Goal: Task Accomplishment & Management: Use online tool/utility

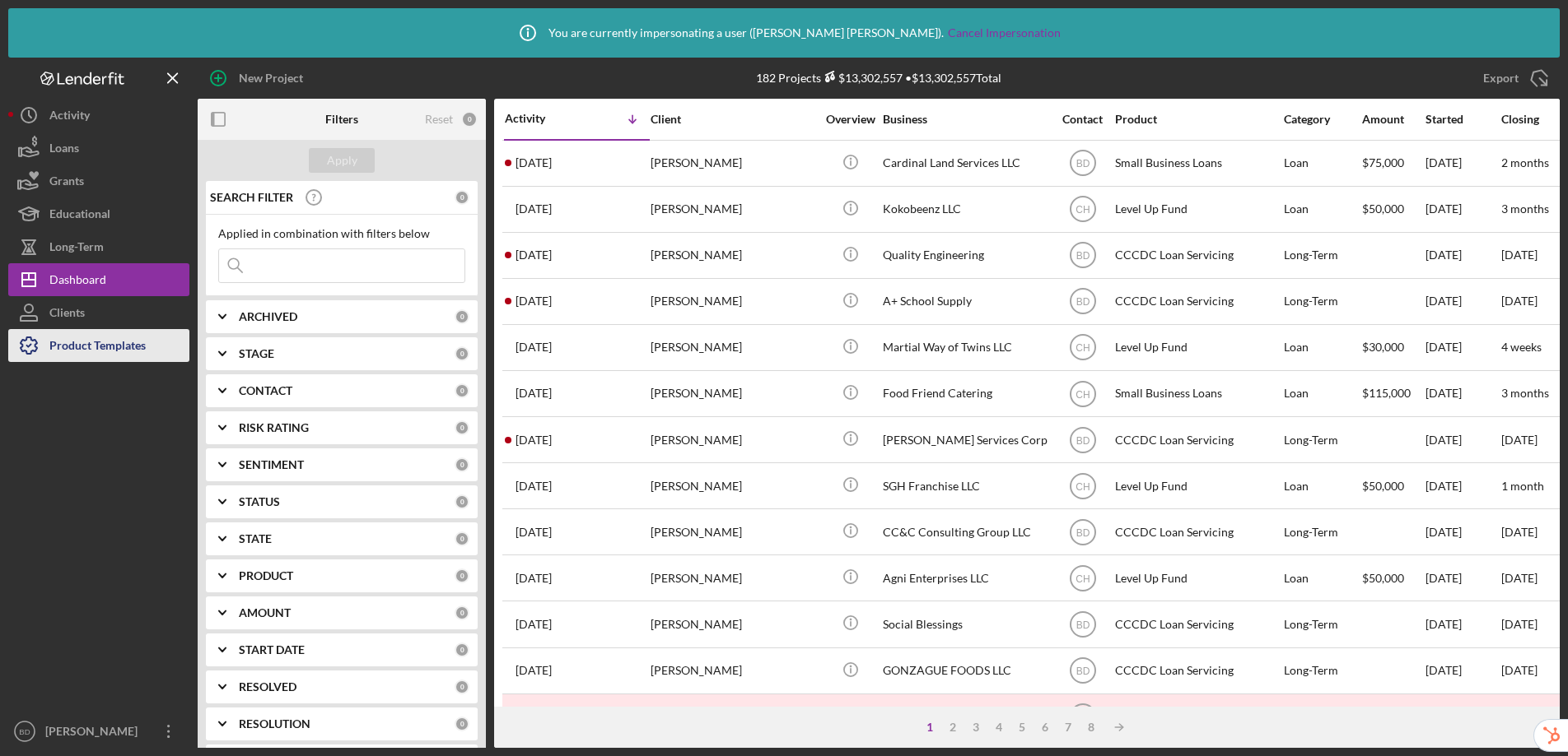
click at [129, 354] on div "Product Templates" at bounding box center [97, 348] width 96 height 37
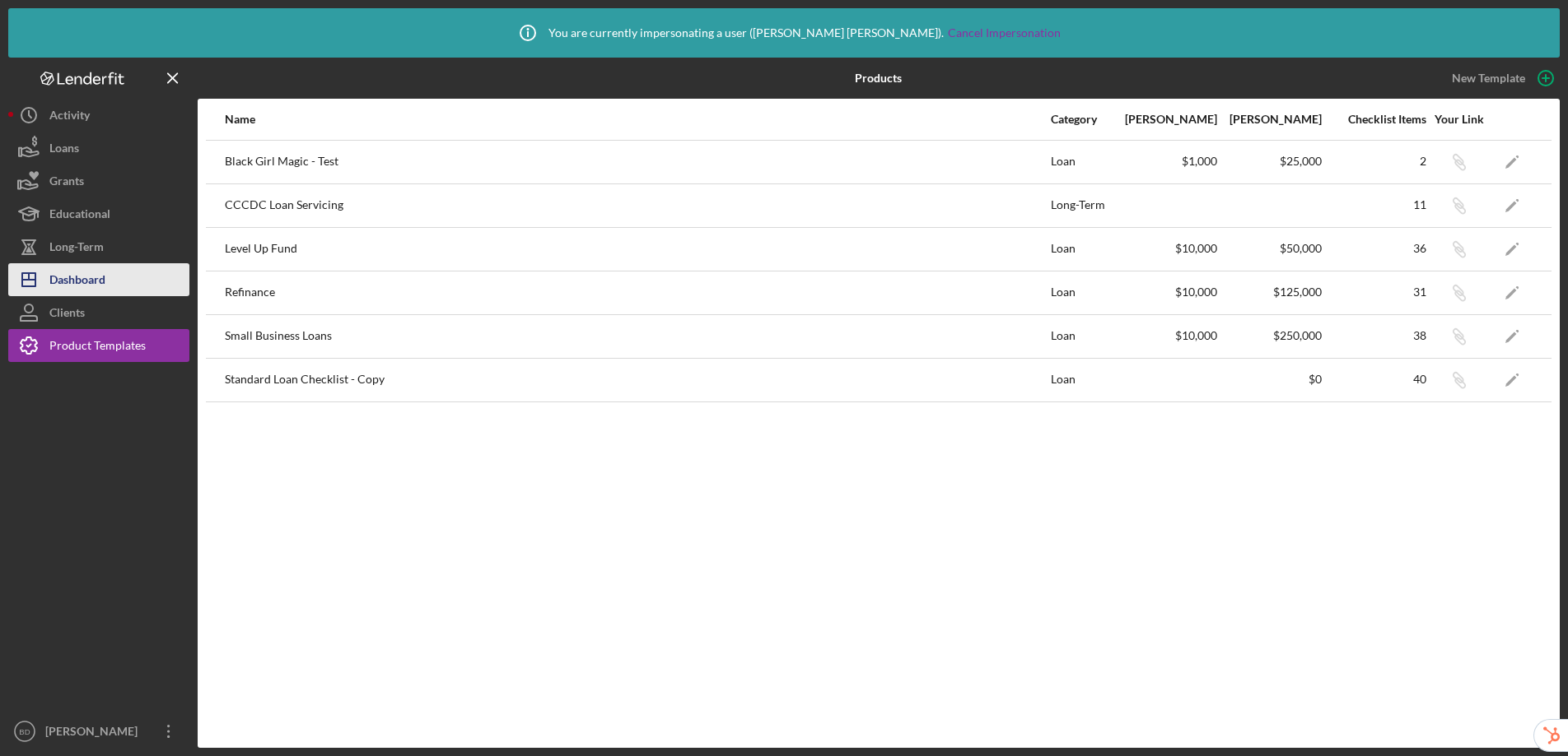
click at [84, 277] on div "Dashboard" at bounding box center [77, 282] width 56 height 37
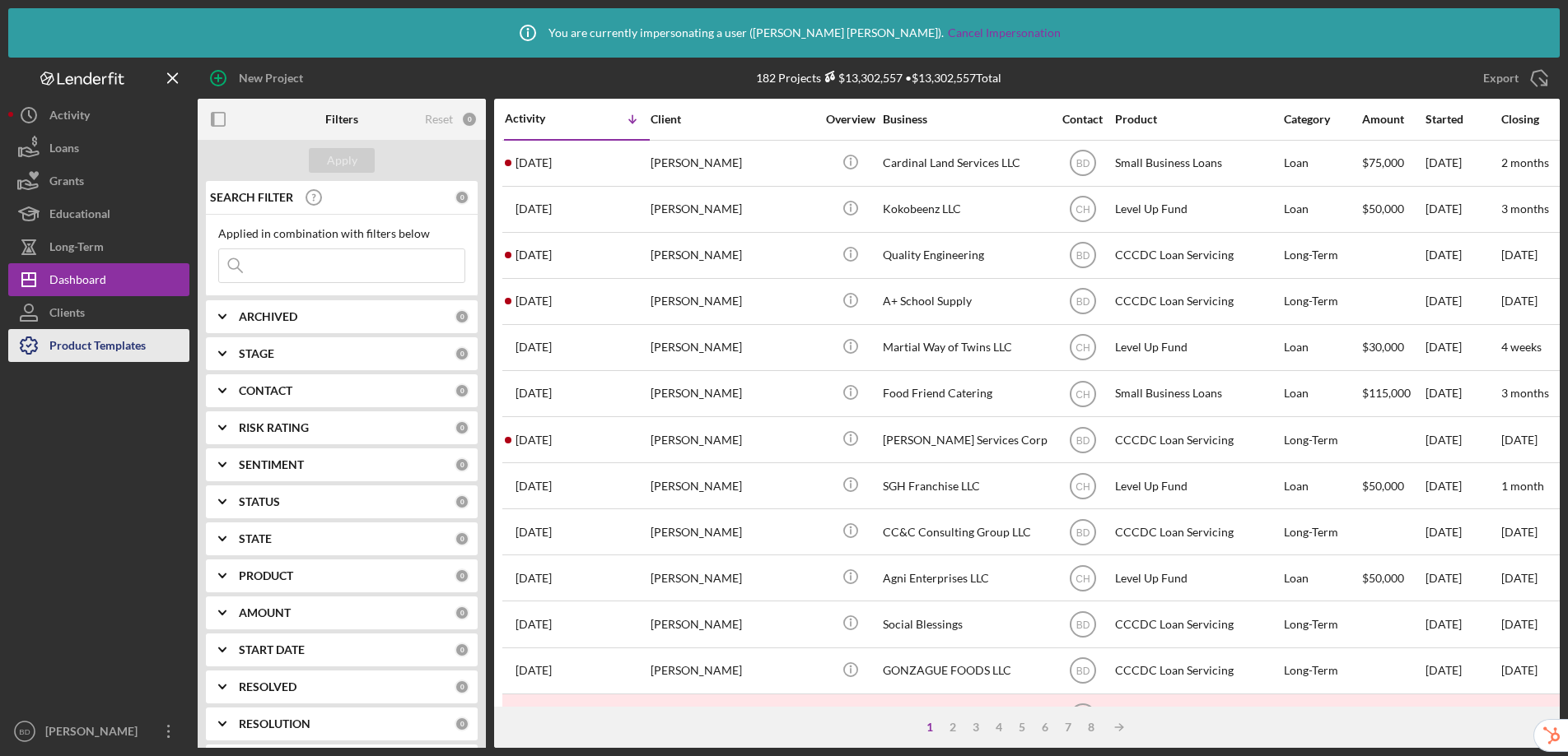
click at [81, 346] on div "Product Templates" at bounding box center [97, 348] width 96 height 37
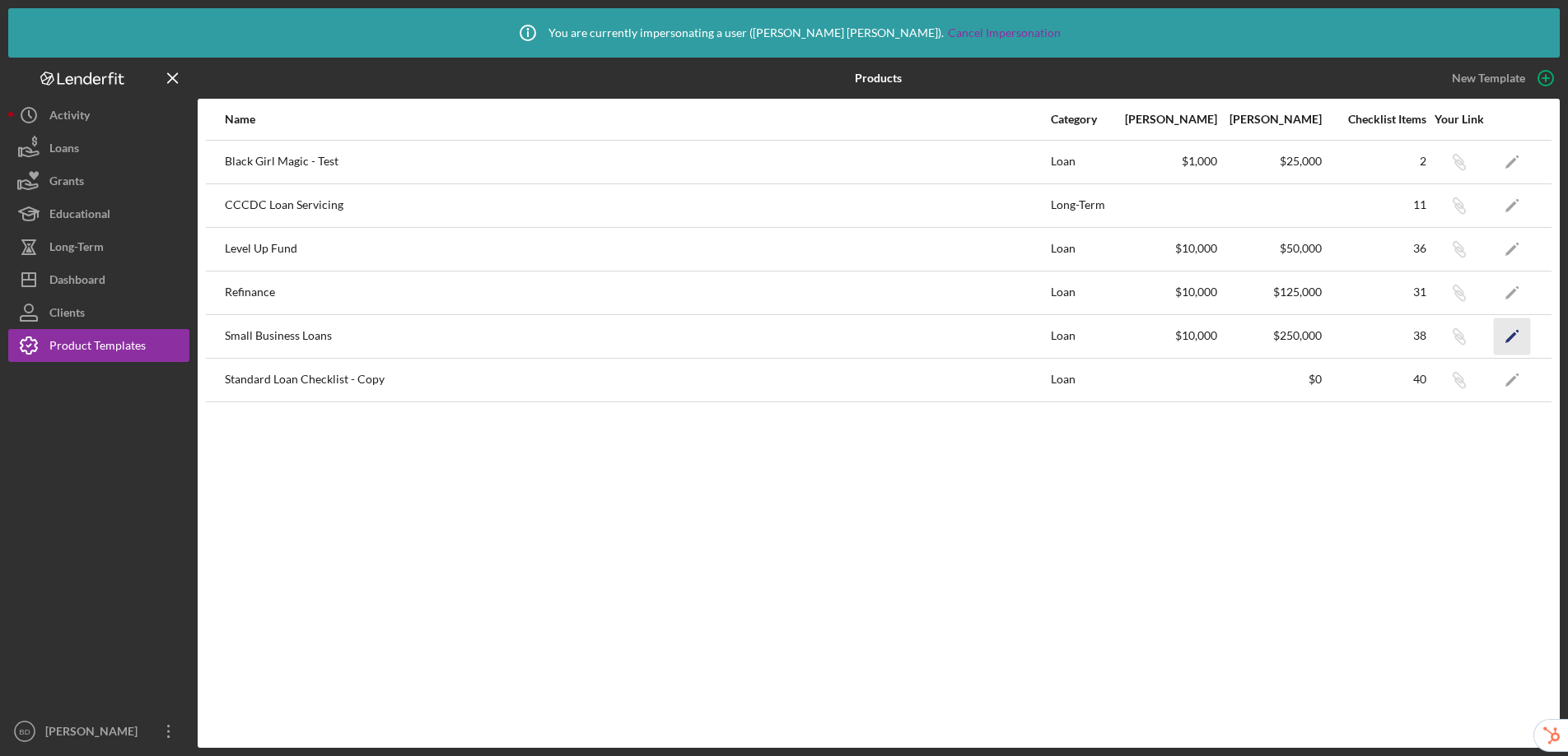
click at [1508, 340] on polygon "button" at bounding box center [1511, 337] width 12 height 12
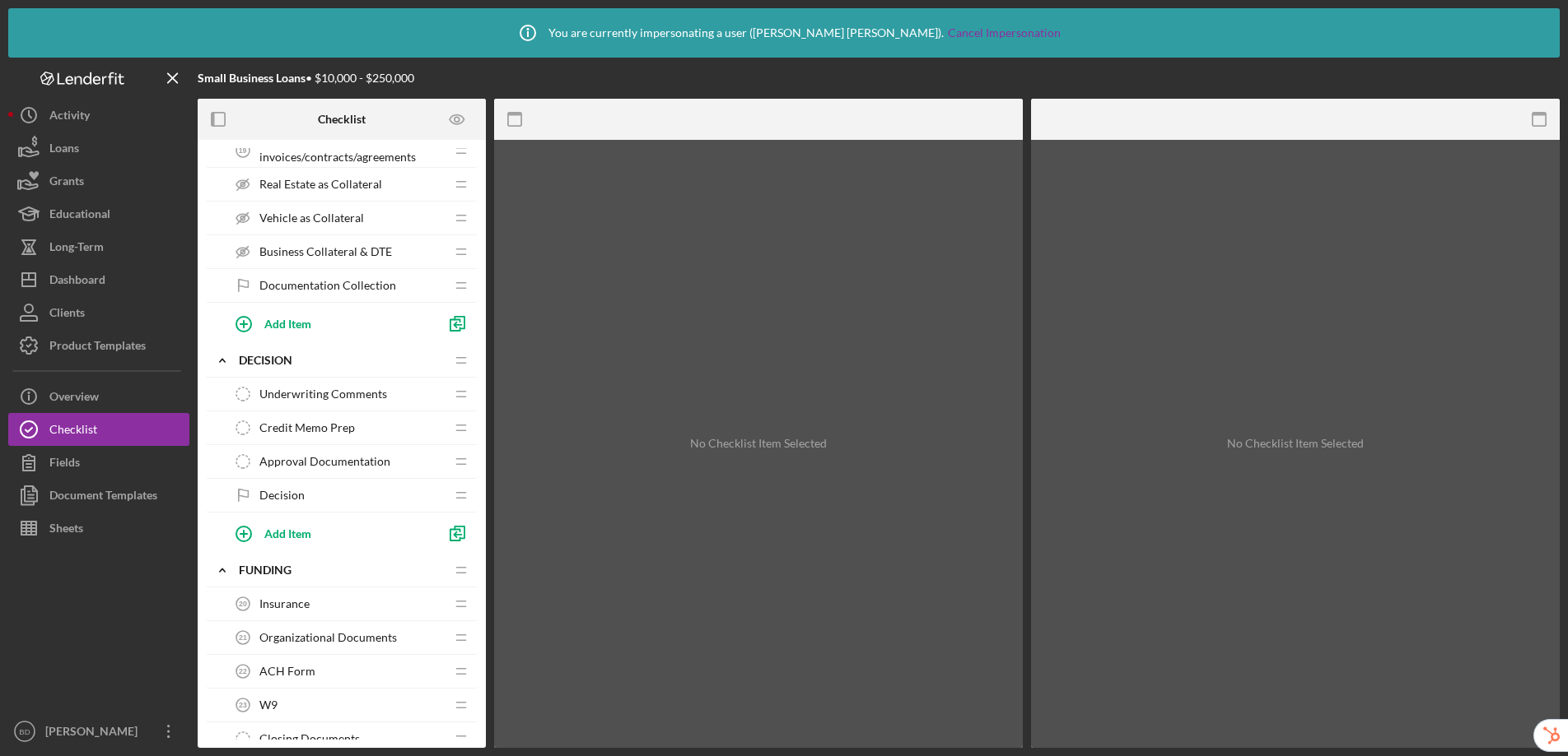
scroll to position [887, 0]
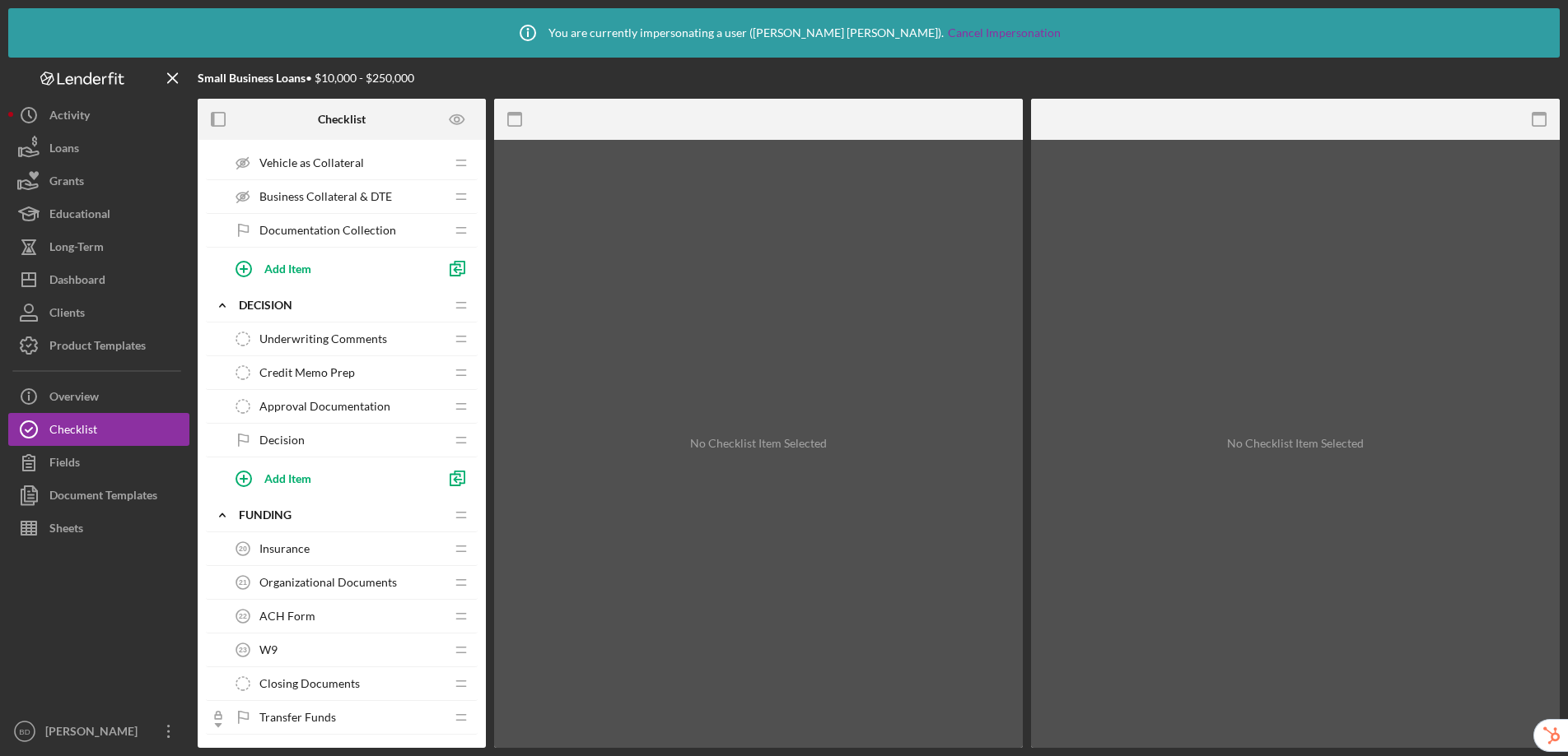
click at [311, 619] on span "ACH Form" at bounding box center [287, 617] width 56 height 14
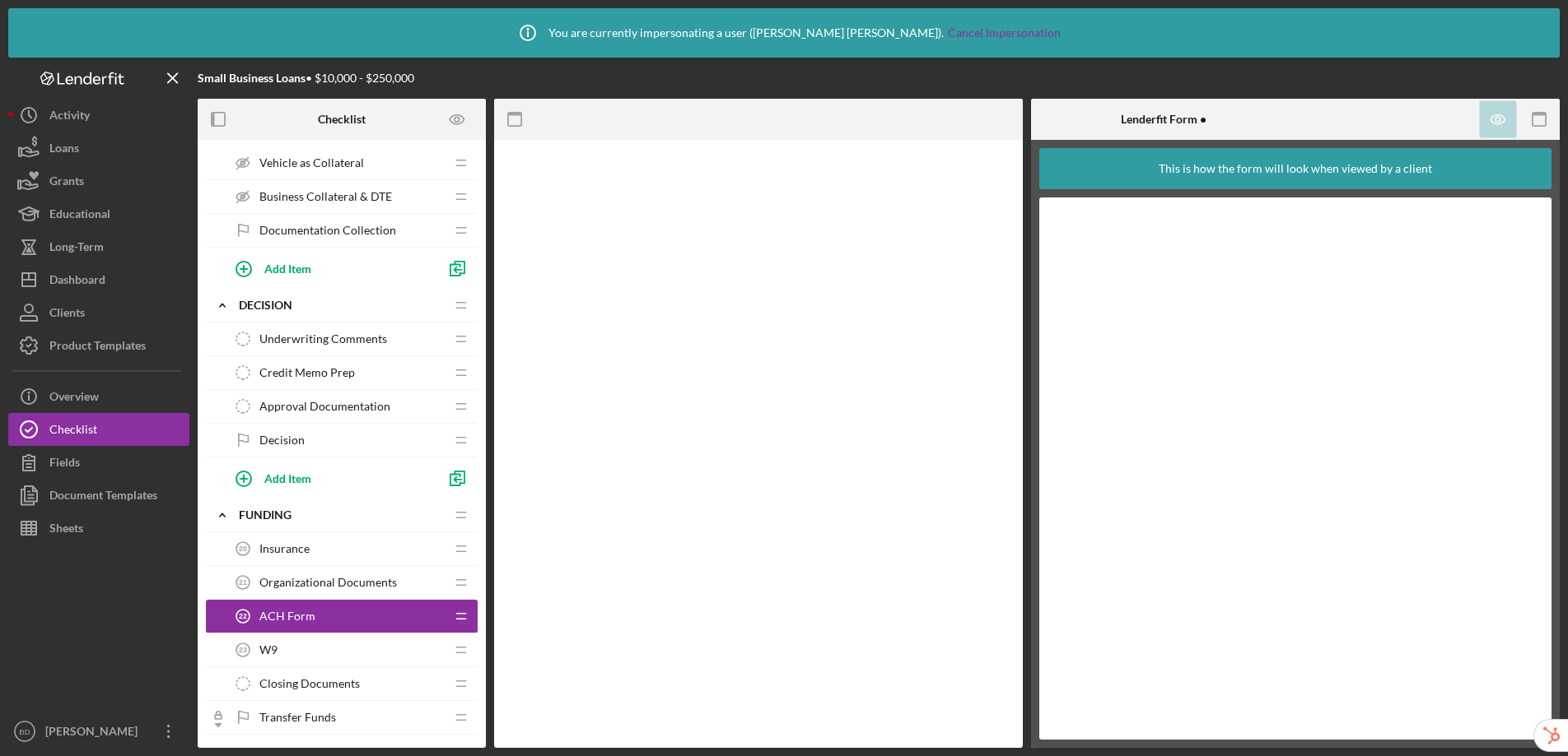
click at [311, 619] on span "ACH Form" at bounding box center [287, 617] width 56 height 14
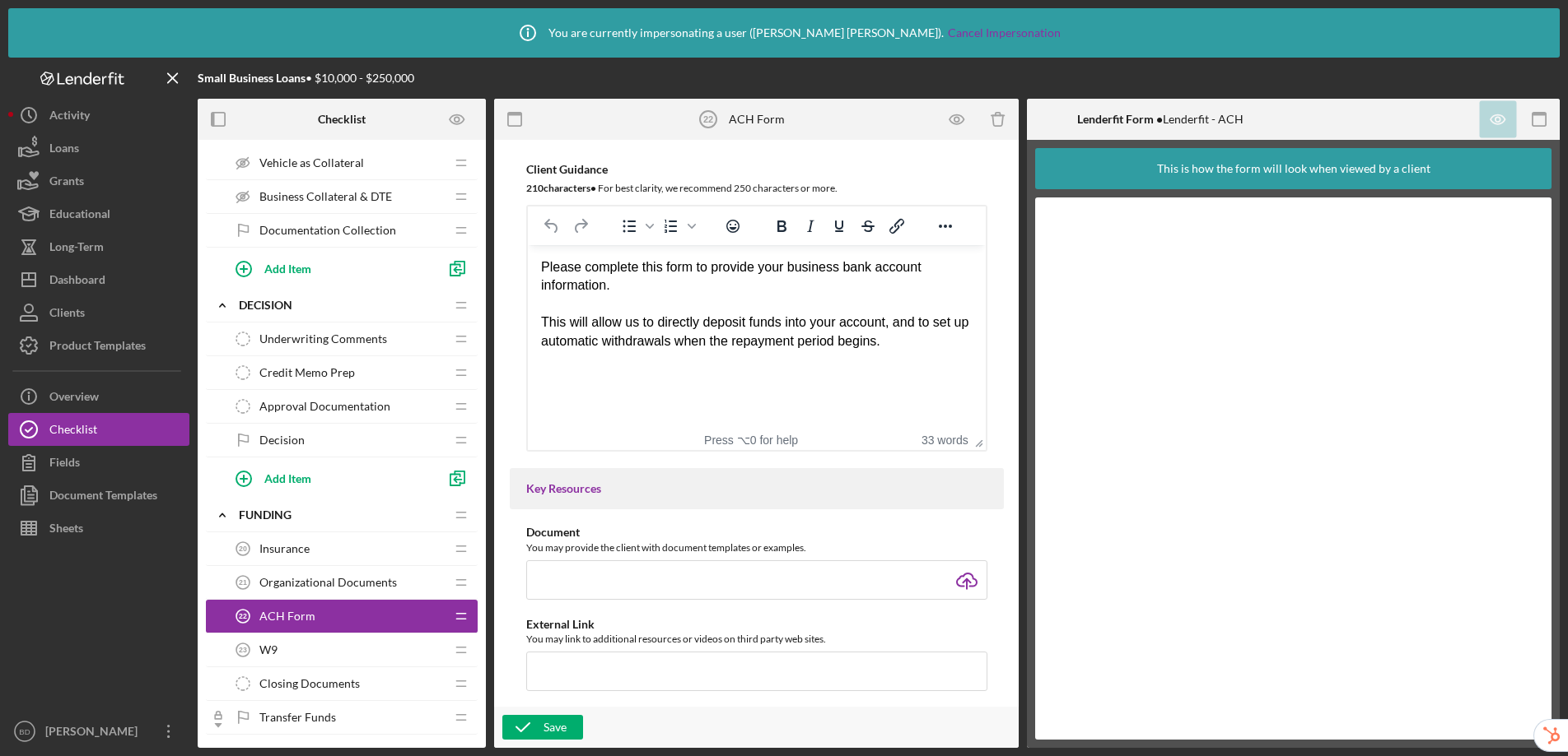
scroll to position [786, 0]
